Goal: Task Accomplishment & Management: Manage account settings

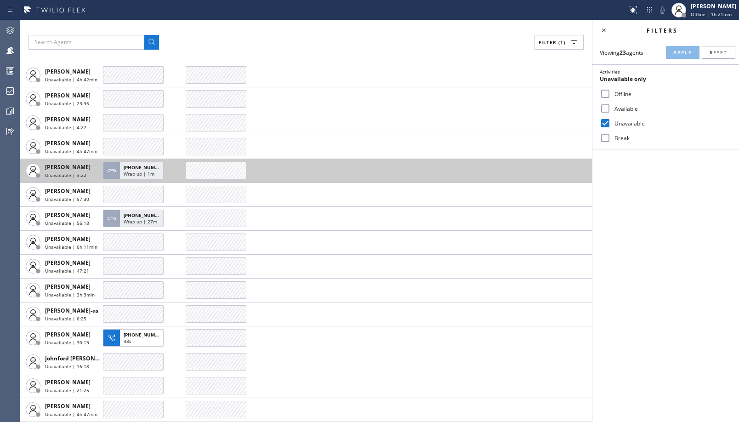
scroll to position [180, 0]
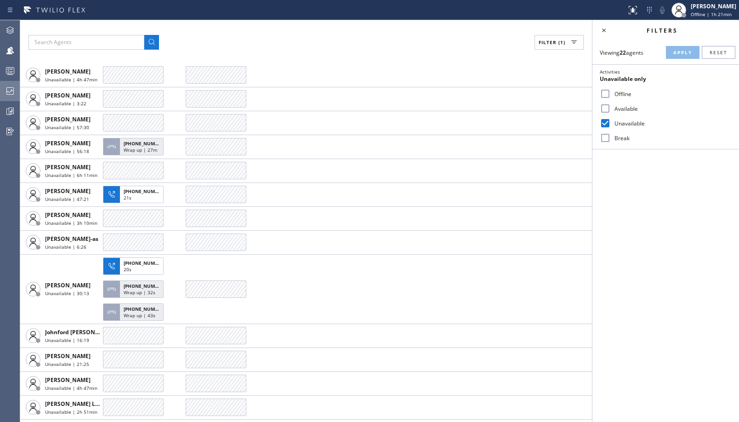
click at [9, 92] on icon at bounding box center [10, 90] width 11 height 11
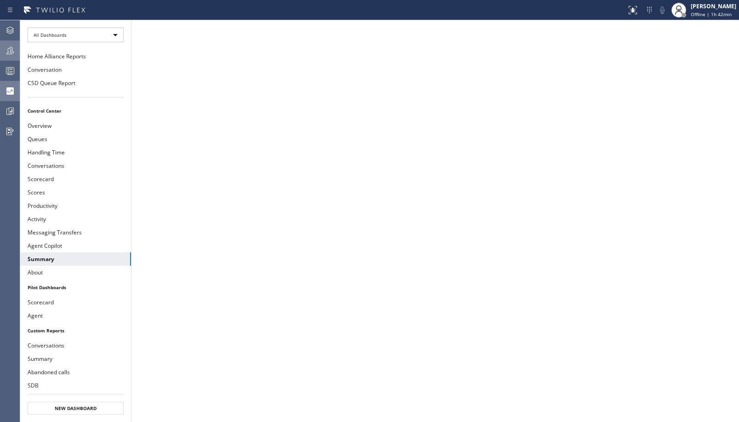
click at [14, 59] on div at bounding box center [10, 50] width 20 height 18
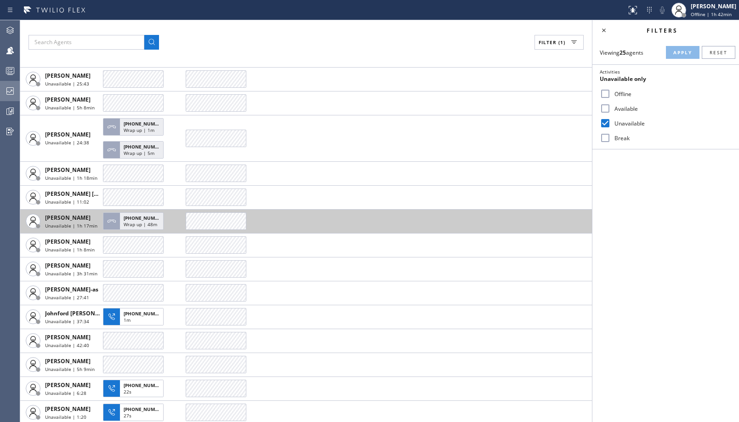
scroll to position [90, 0]
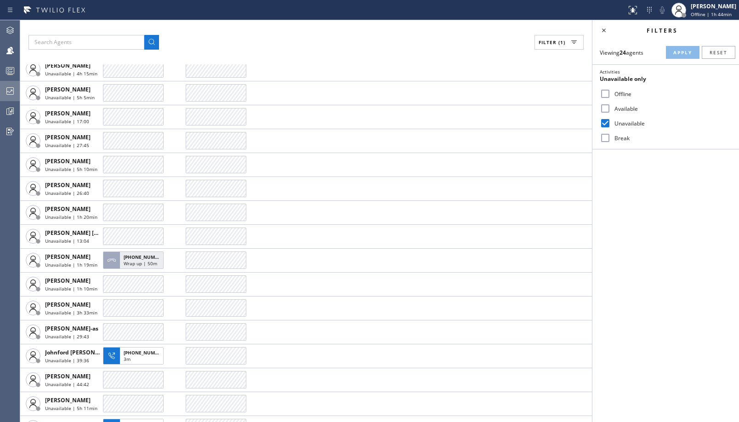
click at [615, 140] on label "Break" at bounding box center [671, 138] width 121 height 8
click at [611, 140] on input "Break" at bounding box center [605, 137] width 11 height 11
checkbox input "true"
click at [626, 117] on div "Unavailable" at bounding box center [665, 123] width 147 height 15
click at [624, 124] on label "Unavailable" at bounding box center [671, 123] width 121 height 8
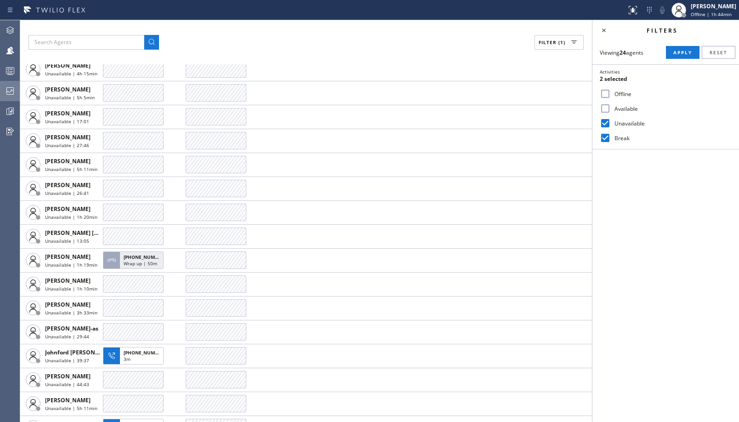
click at [611, 124] on input "Unavailable" at bounding box center [605, 123] width 11 height 11
checkbox input "false"
click at [676, 55] on span "Apply" at bounding box center [682, 52] width 19 height 6
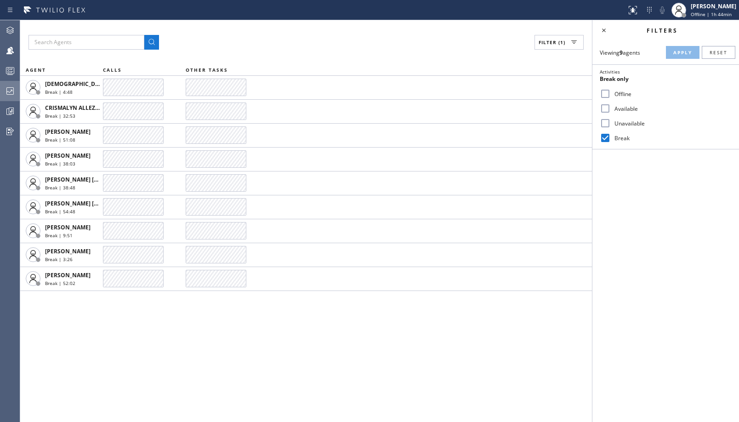
scroll to position [0, 0]
